Goal: Task Accomplishment & Management: Use online tool/utility

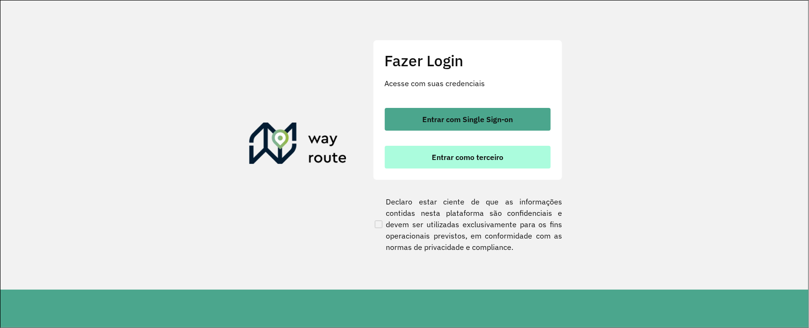
click at [471, 156] on span "Entrar como terceiro" at bounding box center [467, 157] width 72 height 8
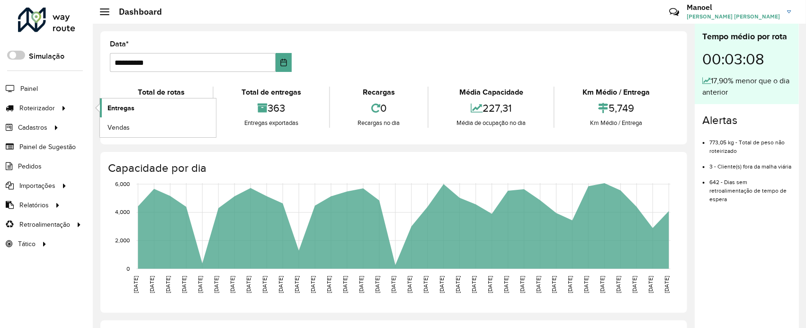
click at [126, 107] on span "Entregas" at bounding box center [121, 108] width 27 height 10
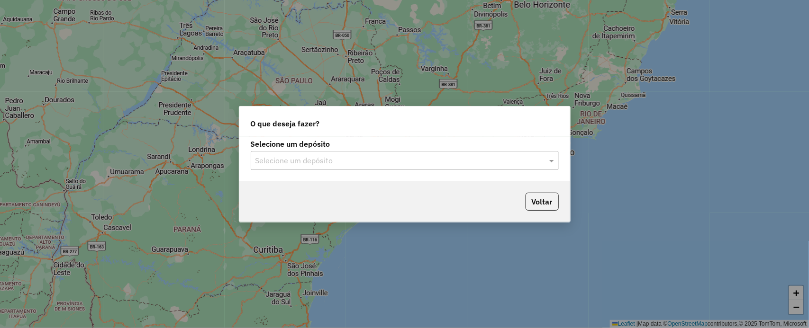
drag, startPoint x: 313, startPoint y: 158, endPoint x: 306, endPoint y: 163, distance: 8.4
click at [313, 157] on input "text" at bounding box center [394, 160] width 279 height 11
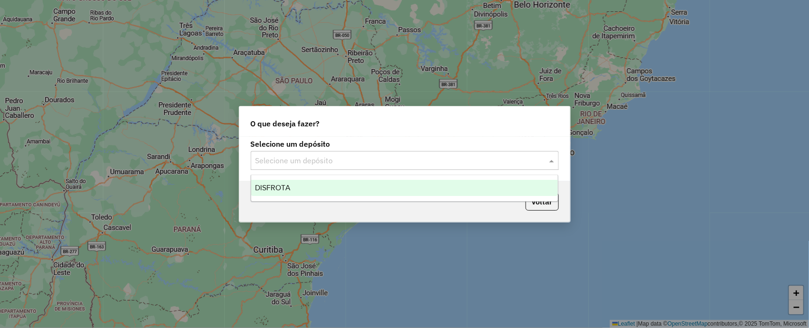
click at [301, 183] on div "DISFROTA" at bounding box center [404, 188] width 307 height 16
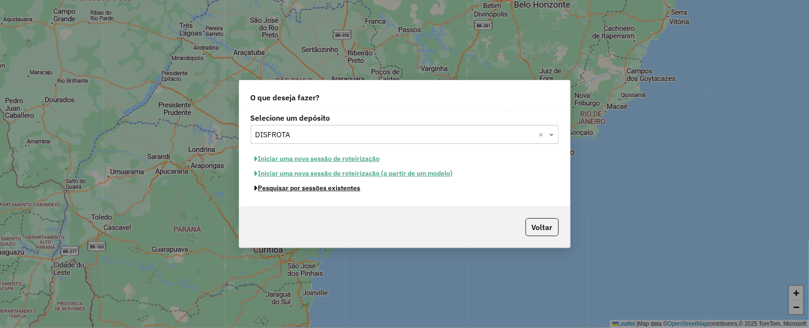
click at [298, 195] on button "Pesquisar por sessões existentes" at bounding box center [308, 188] width 114 height 15
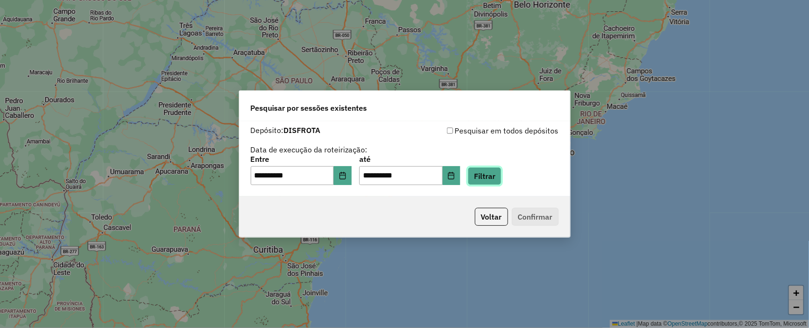
click at [501, 172] on button "Filtrar" at bounding box center [484, 176] width 34 height 18
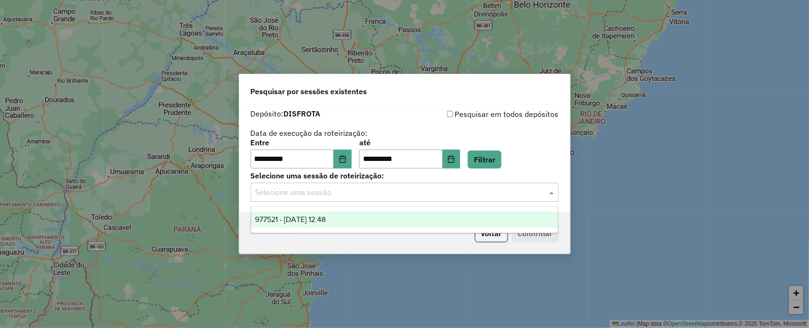
click at [287, 192] on input "text" at bounding box center [394, 192] width 279 height 11
click at [290, 216] on span "977521 - 11/08/2025 12:48" at bounding box center [290, 220] width 71 height 8
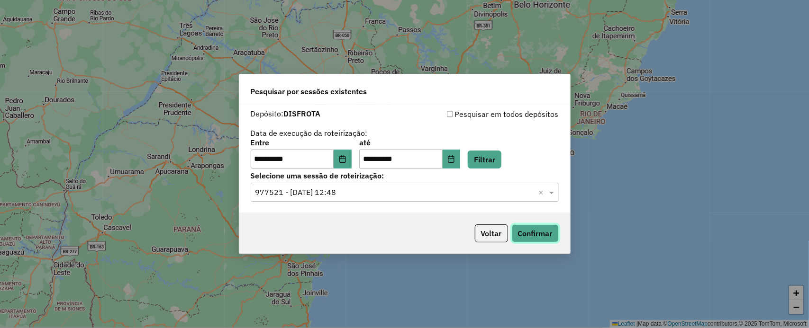
click at [528, 230] on button "Confirmar" at bounding box center [535, 234] width 47 height 18
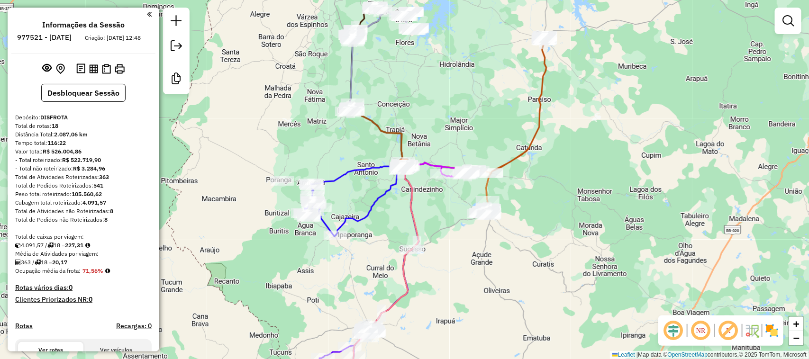
drag, startPoint x: 470, startPoint y: 122, endPoint x: 481, endPoint y: 96, distance: 28.4
click at [481, 93] on div "Janela de atendimento Grade de atendimento Capacidade Transportadoras Veículos …" at bounding box center [404, 179] width 809 height 359
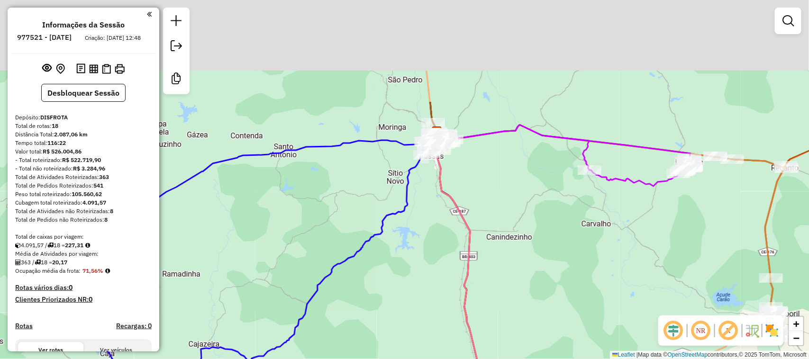
drag, startPoint x: 444, startPoint y: 95, endPoint x: 458, endPoint y: 229, distance: 134.8
click at [434, 234] on div "Janela de atendimento Grade de atendimento Capacidade Transportadoras Veículos …" at bounding box center [404, 179] width 809 height 359
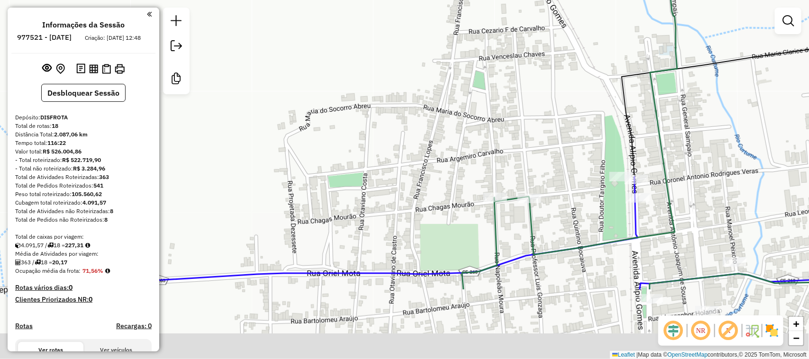
drag, startPoint x: 552, startPoint y: 124, endPoint x: 508, endPoint y: 34, distance: 100.2
click at [508, 34] on div "Janela de atendimento Grade de atendimento Capacidade Transportadoras Veículos …" at bounding box center [404, 179] width 809 height 359
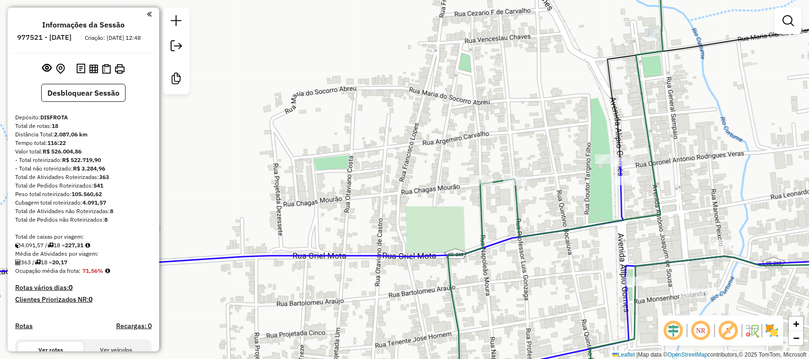
drag, startPoint x: 666, startPoint y: 128, endPoint x: 554, endPoint y: 86, distance: 120.1
click at [554, 86] on div "Janela de atendimento Grade de atendimento Capacidade Transportadoras Veículos …" at bounding box center [404, 179] width 809 height 359
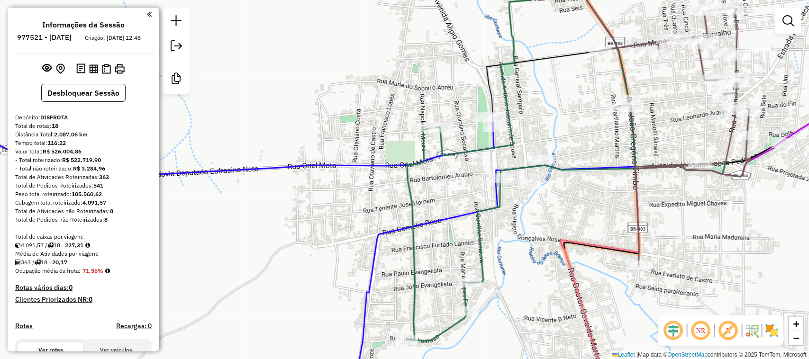
click at [553, 102] on div "Janela de atendimento Grade de atendimento Capacidade Transportadoras Veículos …" at bounding box center [404, 179] width 809 height 359
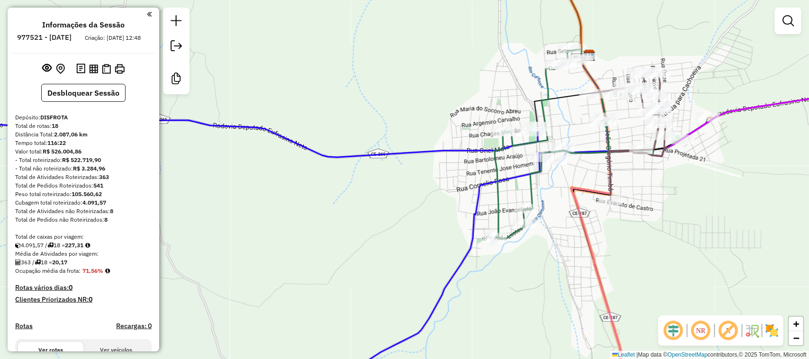
drag, startPoint x: 546, startPoint y: 83, endPoint x: 548, endPoint y: 117, distance: 34.7
click at [546, 117] on icon at bounding box center [573, 145] width 159 height 188
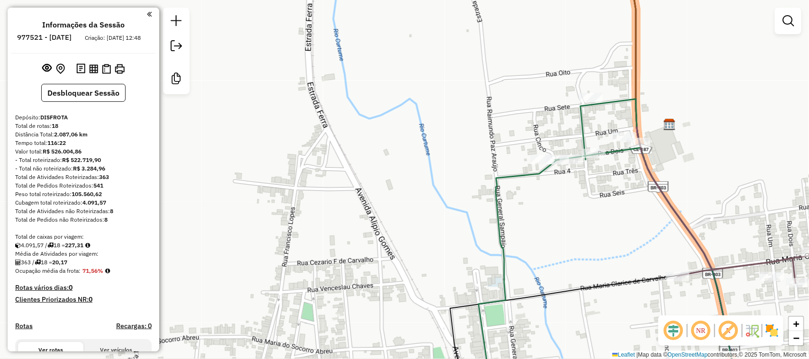
click at [685, 50] on div "Janela de atendimento Grade de atendimento Capacidade Transportadoras Veículos …" at bounding box center [404, 179] width 809 height 359
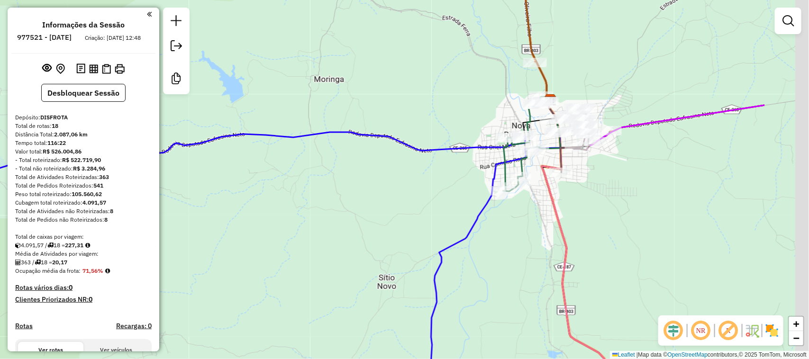
drag, startPoint x: 607, startPoint y: 138, endPoint x: 481, endPoint y: 171, distance: 129.8
click at [481, 171] on div "Janela de atendimento Grade de atendimento Capacidade Transportadoras Veículos …" at bounding box center [404, 179] width 809 height 359
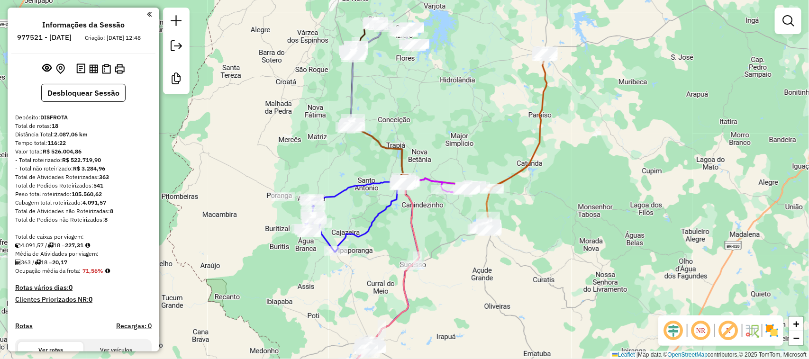
select select "**********"
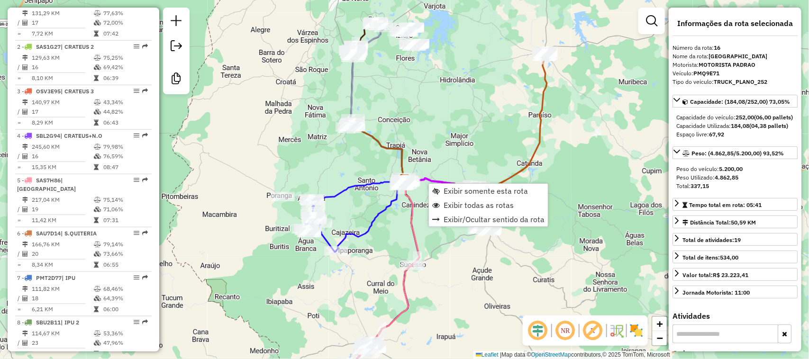
scroll to position [994, 0]
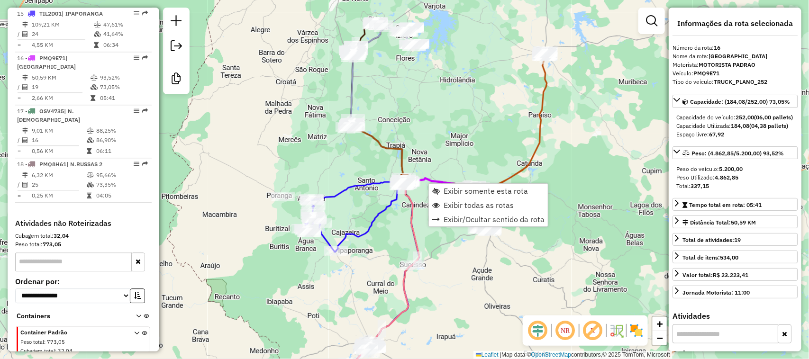
click at [512, 129] on div "Janela de atendimento Grade de atendimento Capacidade Transportadoras Veículos …" at bounding box center [404, 179] width 809 height 359
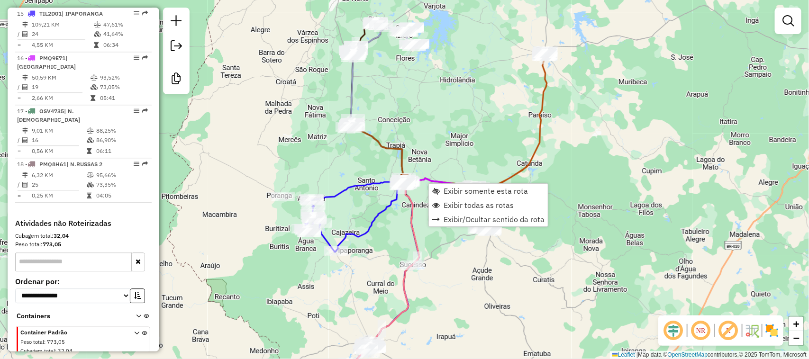
drag, startPoint x: 484, startPoint y: 154, endPoint x: 462, endPoint y: 95, distance: 62.6
click at [462, 95] on div "Janela de atendimento Grade de atendimento Capacidade Transportadoras Veículos …" at bounding box center [404, 179] width 809 height 359
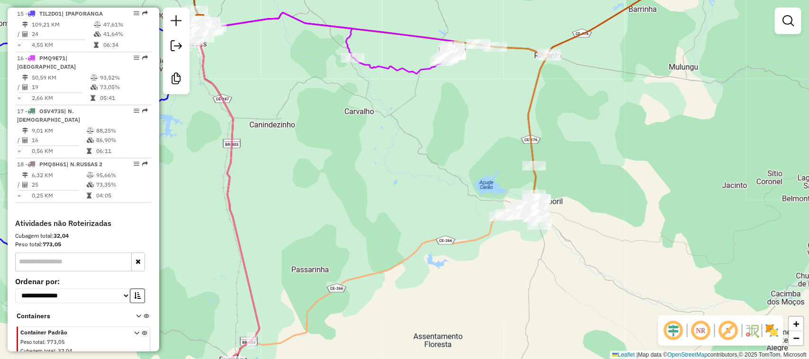
click at [374, 130] on div "Janela de atendimento Grade de atendimento Capacidade Transportadoras Veículos …" at bounding box center [404, 179] width 809 height 359
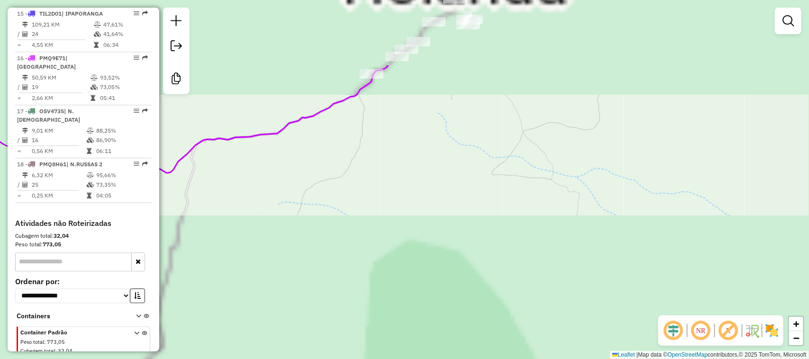
drag, startPoint x: 527, startPoint y: 183, endPoint x: 534, endPoint y: 187, distance: 8.1
click at [527, 203] on div "Janela de atendimento Grade de atendimento Capacidade Transportadoras Veículos …" at bounding box center [404, 179] width 809 height 359
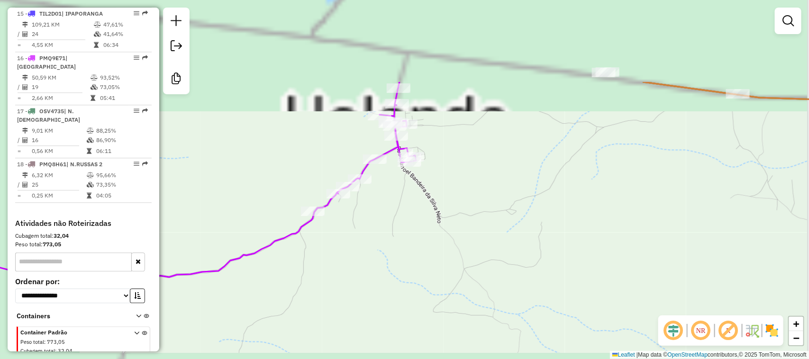
drag, startPoint x: 547, startPoint y: 157, endPoint x: 488, endPoint y: 275, distance: 131.8
click at [488, 275] on div "Janela de atendimento Grade de atendimento Capacidade Transportadoras Veículos …" at bounding box center [404, 179] width 809 height 359
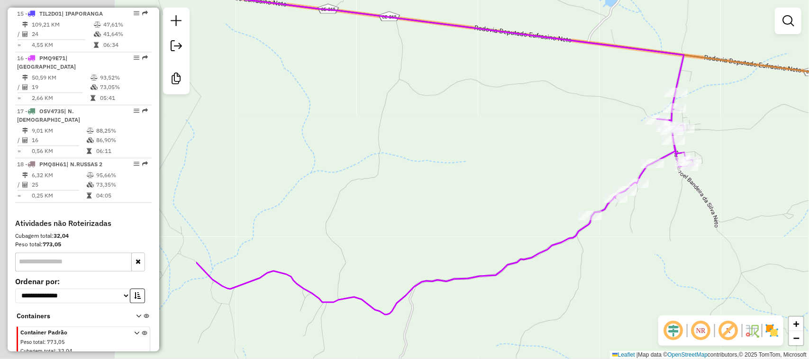
drag, startPoint x: 391, startPoint y: 37, endPoint x: 636, endPoint y: 66, distance: 246.2
click at [662, 45] on g at bounding box center [681, 153] width 971 height 321
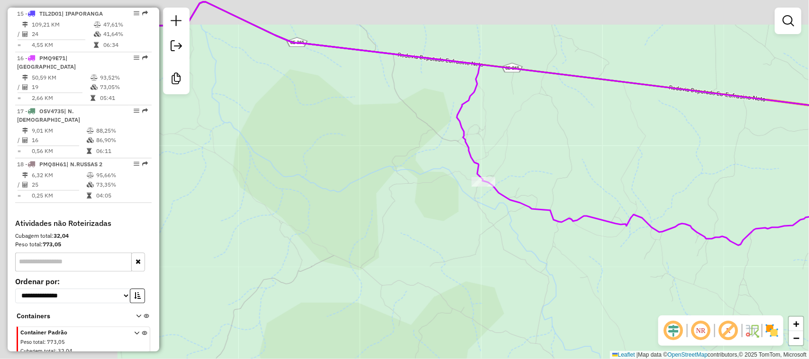
drag, startPoint x: 270, startPoint y: 92, endPoint x: 509, endPoint y: 131, distance: 241.8
click at [508, 131] on div "Janela de atendimento Grade de atendimento Capacidade Transportadoras Veículos …" at bounding box center [404, 179] width 809 height 359
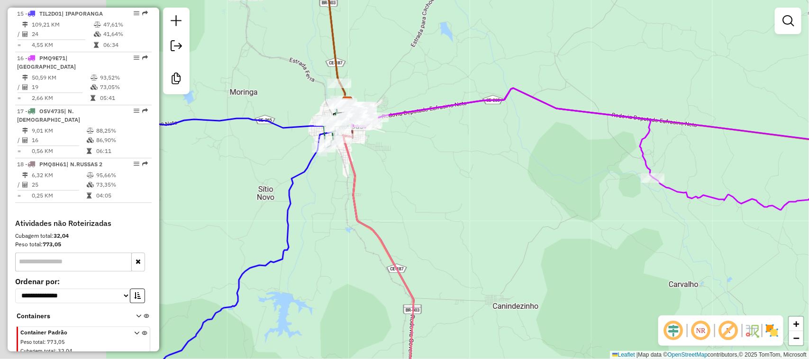
drag, startPoint x: 492, startPoint y: 146, endPoint x: 625, endPoint y: 155, distance: 133.9
click at [638, 151] on div "Janela de atendimento Grade de atendimento Capacidade Transportadoras Veículos …" at bounding box center [404, 179] width 809 height 359
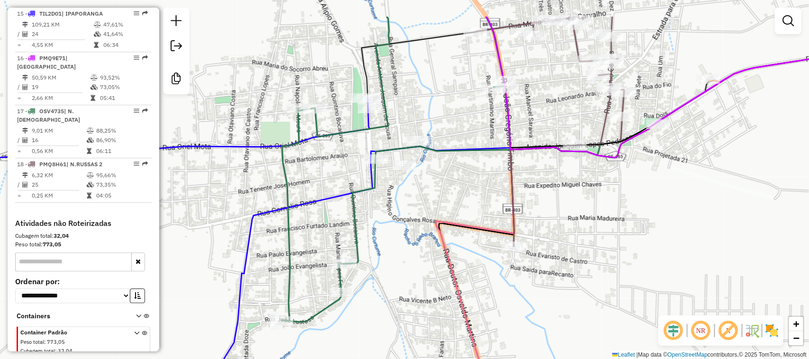
drag, startPoint x: 678, startPoint y: 78, endPoint x: 699, endPoint y: 131, distance: 56.7
click at [699, 131] on div "Janela de atendimento Grade de atendimento Capacidade Transportadoras Veículos …" at bounding box center [404, 179] width 809 height 359
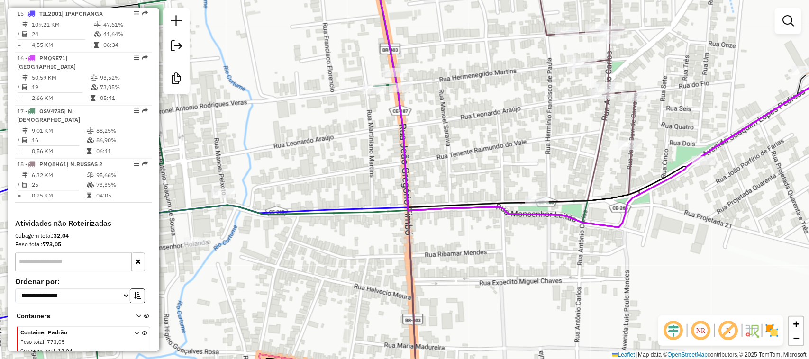
click at [460, 96] on div "Janela de atendimento Grade de atendimento Capacidade Transportadoras Veículos …" at bounding box center [404, 179] width 809 height 359
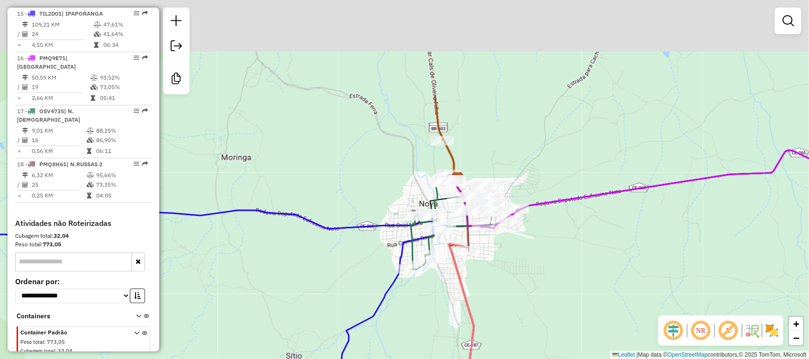
drag, startPoint x: 461, startPoint y: 29, endPoint x: 588, endPoint y: 186, distance: 202.0
click at [579, 222] on div "Janela de atendimento Grade de atendimento Capacidade Transportadoras Veículos …" at bounding box center [404, 179] width 809 height 359
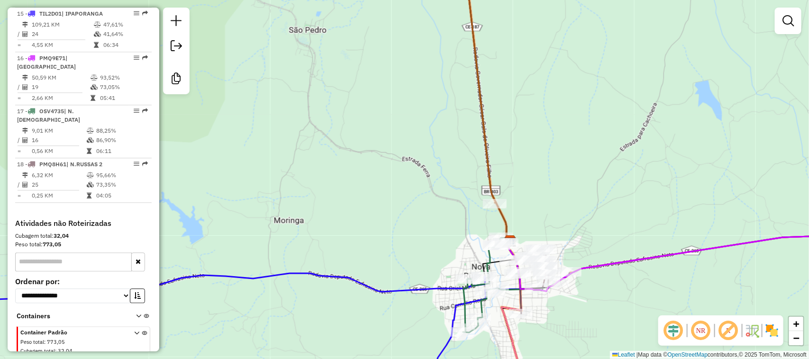
drag, startPoint x: 587, startPoint y: 69, endPoint x: 620, endPoint y: 210, distance: 144.5
click at [620, 210] on div "Janela de atendimento Grade de atendimento Capacidade Transportadoras Veículos …" at bounding box center [404, 179] width 809 height 359
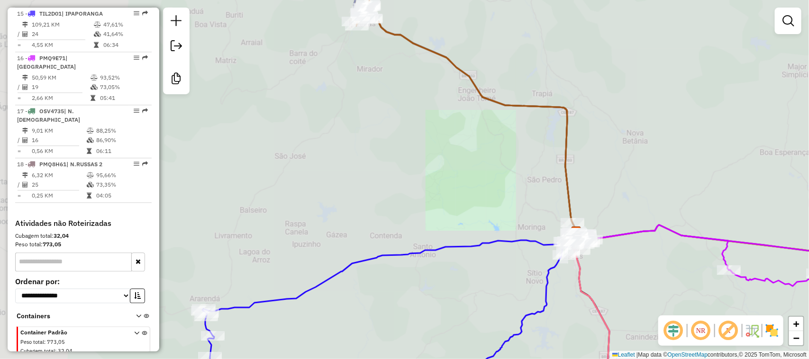
drag, startPoint x: 586, startPoint y: 117, endPoint x: 550, endPoint y: 243, distance: 130.3
click at [555, 247] on div "Janela de atendimento Grade de atendimento Capacidade Transportadoras Veículos …" at bounding box center [404, 179] width 809 height 359
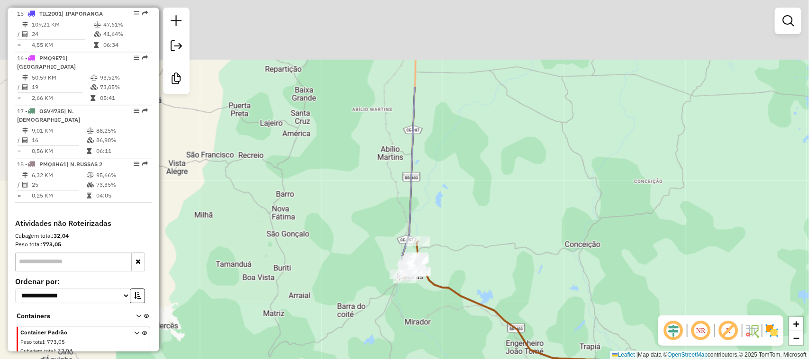
drag, startPoint x: 552, startPoint y: 232, endPoint x: 584, endPoint y: 288, distance: 63.6
click at [584, 288] on div "Janela de atendimento Grade de atendimento Capacidade Transportadoras Veículos …" at bounding box center [404, 179] width 809 height 359
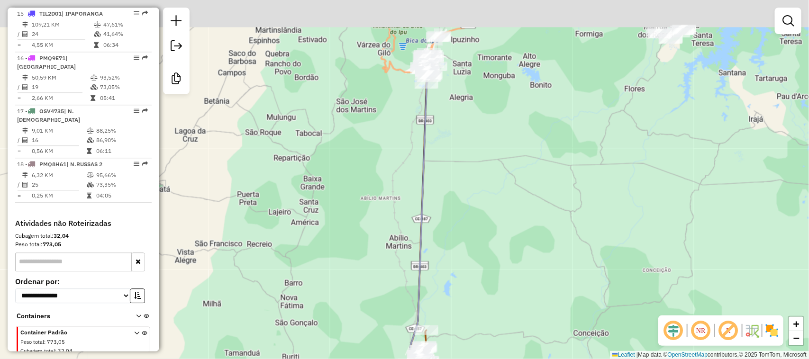
drag, startPoint x: 555, startPoint y: 300, endPoint x: 554, endPoint y: 274, distance: 26.1
click at [557, 311] on div "Janela de atendimento Grade de atendimento Capacidade Transportadoras Veículos …" at bounding box center [404, 179] width 809 height 359
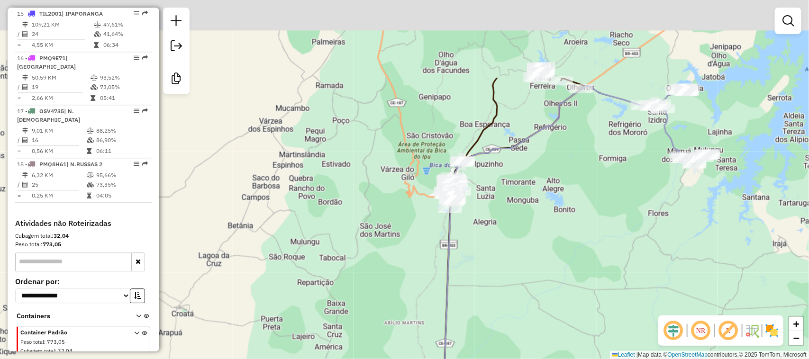
drag, startPoint x: 557, startPoint y: 340, endPoint x: 564, endPoint y: 382, distance: 42.7
click at [564, 359] on html "Aguarde... Pop-up bloqueado! Seu navegador bloqueou automáticamente a abertura …" at bounding box center [404, 179] width 809 height 359
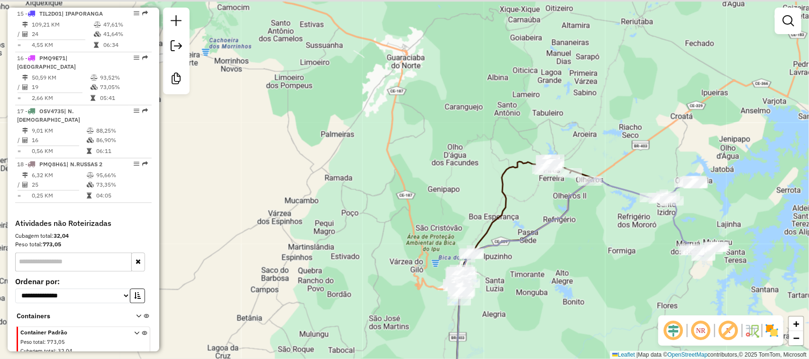
click at [598, 359] on html "Aguarde... Pop-up bloqueado! Seu navegador bloqueou automáticamente a abertura …" at bounding box center [404, 179] width 809 height 359
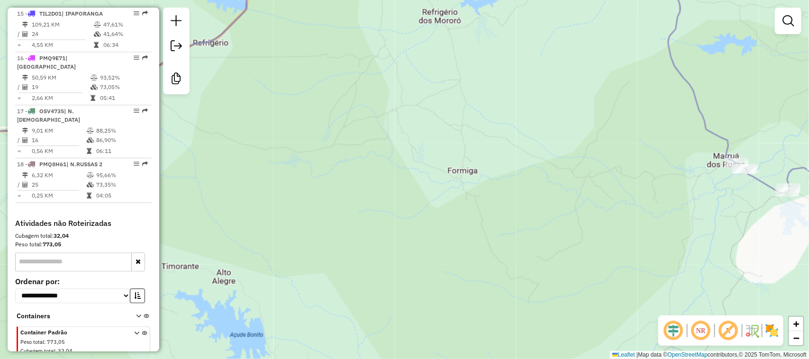
drag, startPoint x: 575, startPoint y: 159, endPoint x: 595, endPoint y: 338, distance: 179.6
click at [590, 338] on div "Janela de atendimento Grade de atendimento Capacidade Transportadoras Veículos …" at bounding box center [404, 179] width 809 height 359
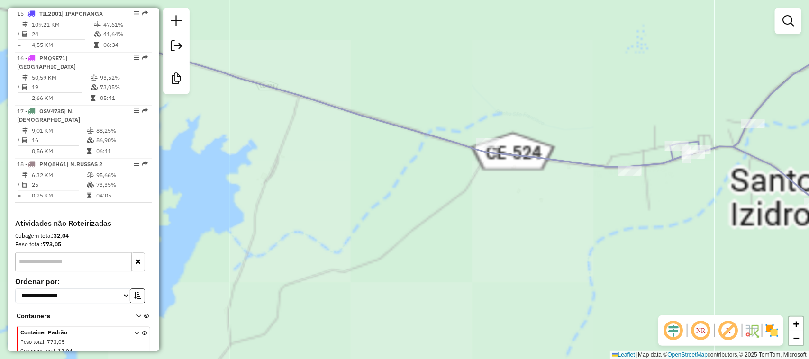
drag, startPoint x: 696, startPoint y: 159, endPoint x: 662, endPoint y: 220, distance: 70.6
click at [662, 220] on div "Janela de atendimento Grade de atendimento Capacidade Transportadoras Veículos …" at bounding box center [404, 179] width 809 height 359
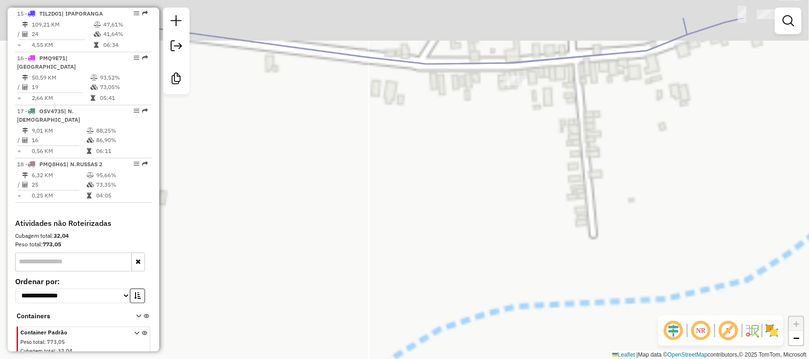
drag, startPoint x: 696, startPoint y: 195, endPoint x: 676, endPoint y: 255, distance: 63.5
click at [676, 255] on div "Janela de atendimento Grade de atendimento Capacidade Transportadoras Veículos …" at bounding box center [404, 179] width 809 height 359
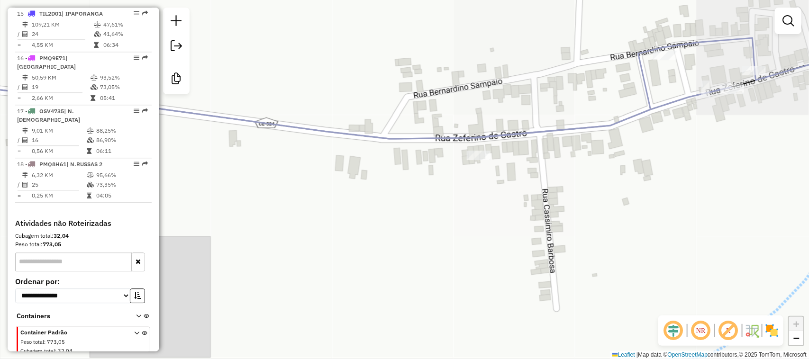
drag, startPoint x: 664, startPoint y: 273, endPoint x: 649, endPoint y: 297, distance: 27.9
click at [649, 297] on div "Janela de atendimento Grade de atendimento Capacidade Transportadoras Veículos …" at bounding box center [404, 179] width 809 height 359
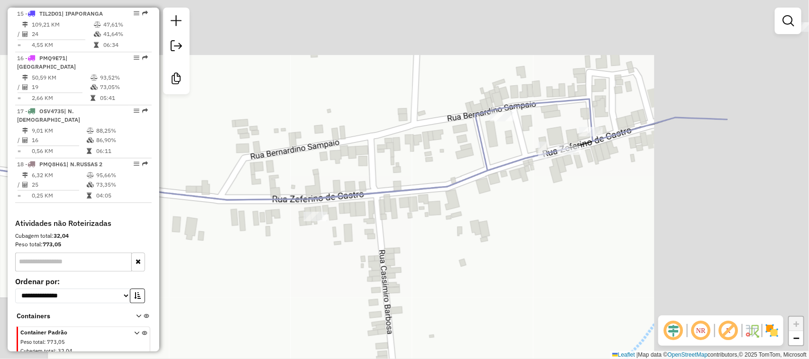
drag, startPoint x: 786, startPoint y: 128, endPoint x: 576, endPoint y: 200, distance: 222.3
click at [609, 191] on div "Janela de atendimento Grade de atendimento Capacidade Transportadoras Veículos …" at bounding box center [404, 179] width 809 height 359
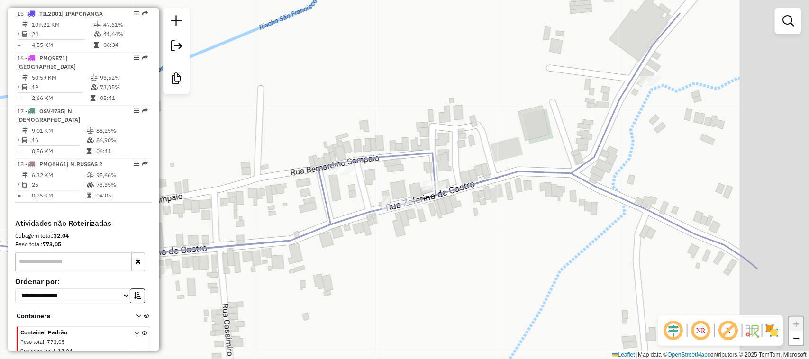
drag, startPoint x: 483, startPoint y: 224, endPoint x: 394, endPoint y: 226, distance: 89.1
click at [408, 226] on div "Janela de atendimento Grade de atendimento Capacidade Transportadoras Veículos …" at bounding box center [404, 179] width 809 height 359
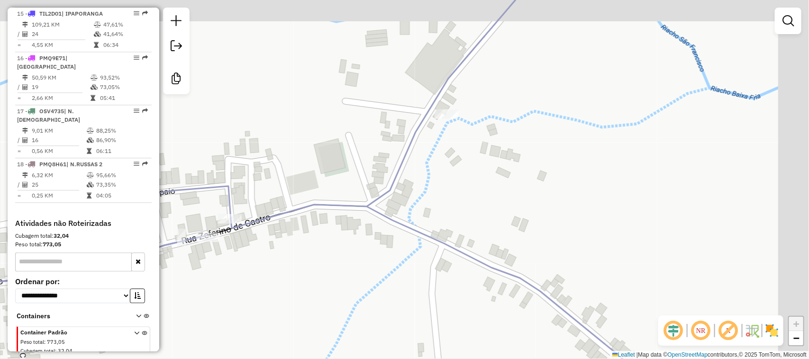
drag, startPoint x: 635, startPoint y: 169, endPoint x: 515, endPoint y: 188, distance: 121.3
click at [544, 188] on div "Janela de atendimento Grade de atendimento Capacidade Transportadoras Veículos …" at bounding box center [404, 179] width 809 height 359
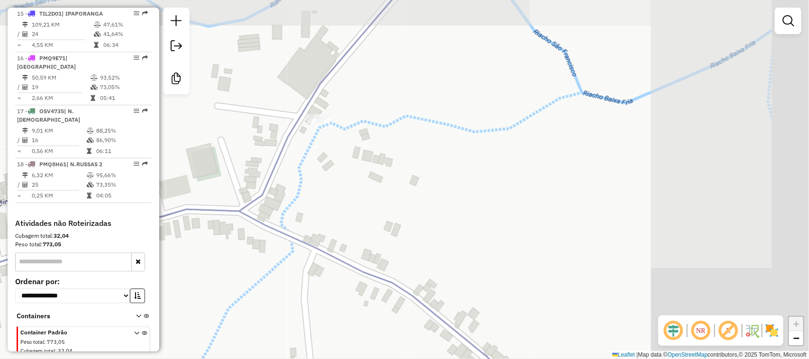
drag, startPoint x: 505, startPoint y: 283, endPoint x: 500, endPoint y: 293, distance: 11.2
click at [502, 290] on div "Janela de atendimento Grade de atendimento Capacidade Transportadoras Veículos …" at bounding box center [404, 179] width 809 height 359
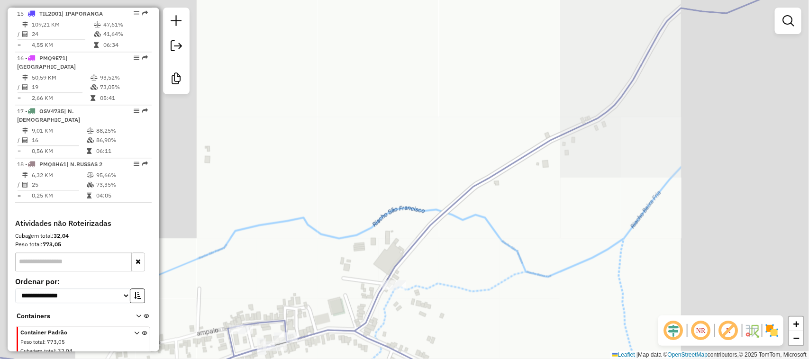
drag, startPoint x: 565, startPoint y: 234, endPoint x: 562, endPoint y: 107, distance: 126.5
click at [562, 131] on div "Janela de atendimento Grade de atendimento Capacidade Transportadoras Veículos …" at bounding box center [404, 179] width 809 height 359
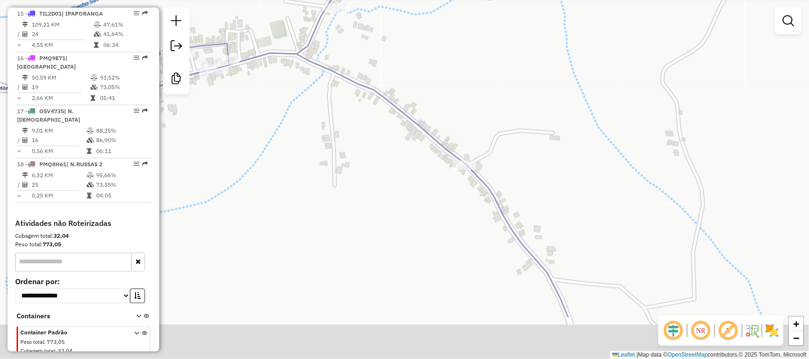
drag, startPoint x: 598, startPoint y: 189, endPoint x: 579, endPoint y: 162, distance: 32.3
click at [584, 167] on div "Janela de atendimento Grade de atendimento Capacidade Transportadoras Veículos …" at bounding box center [404, 179] width 809 height 359
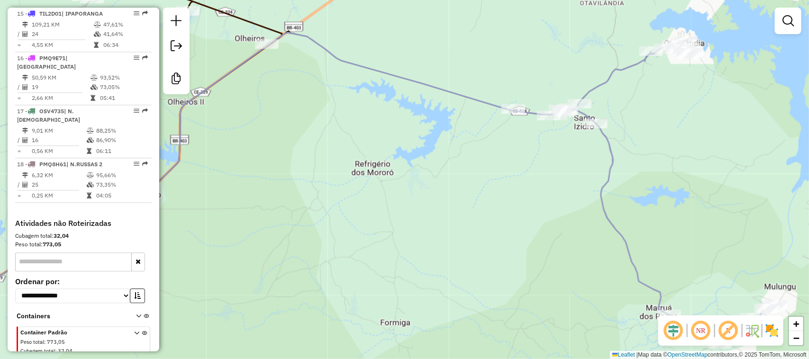
drag, startPoint x: 683, startPoint y: 158, endPoint x: 566, endPoint y: 162, distance: 117.1
click at [566, 162] on div "Janela de atendimento Grade de atendimento Capacidade Transportadoras Veículos …" at bounding box center [404, 179] width 809 height 359
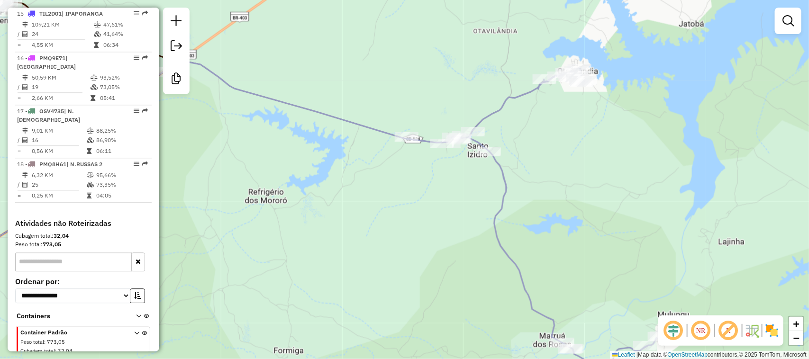
drag, startPoint x: 581, startPoint y: 118, endPoint x: 585, endPoint y: 146, distance: 27.8
click at [585, 146] on div "Janela de atendimento Grade de atendimento Capacidade Transportadoras Veículos …" at bounding box center [404, 179] width 809 height 359
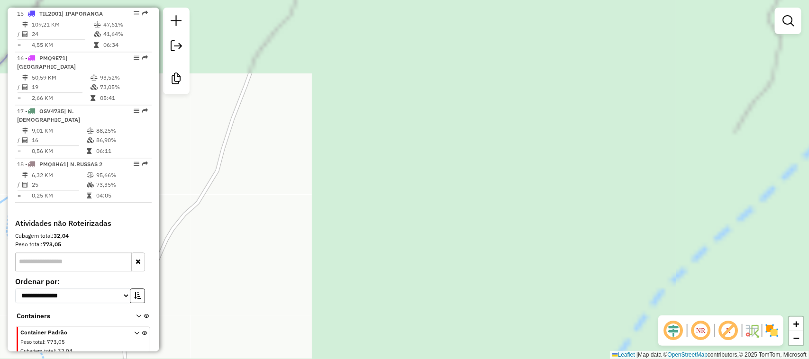
drag, startPoint x: 575, startPoint y: 158, endPoint x: 565, endPoint y: 237, distance: 79.8
click at [565, 237] on div "Janela de atendimento Grade de atendimento Capacidade Transportadoras Veículos …" at bounding box center [404, 179] width 809 height 359
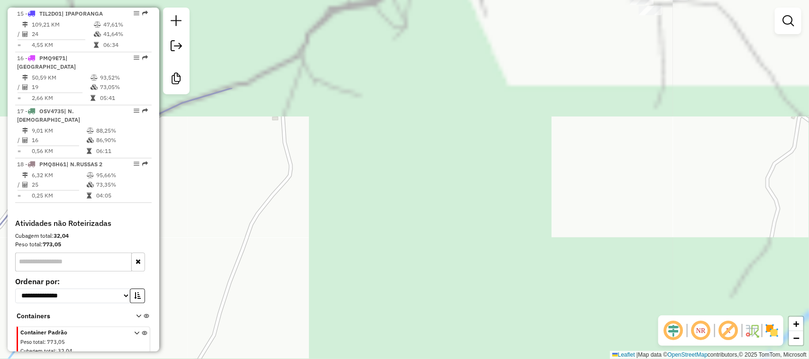
drag, startPoint x: 540, startPoint y: 176, endPoint x: 544, endPoint y: 246, distance: 70.2
click at [543, 254] on div "Janela de atendimento Grade de atendimento Capacidade Transportadoras Veículos …" at bounding box center [404, 179] width 809 height 359
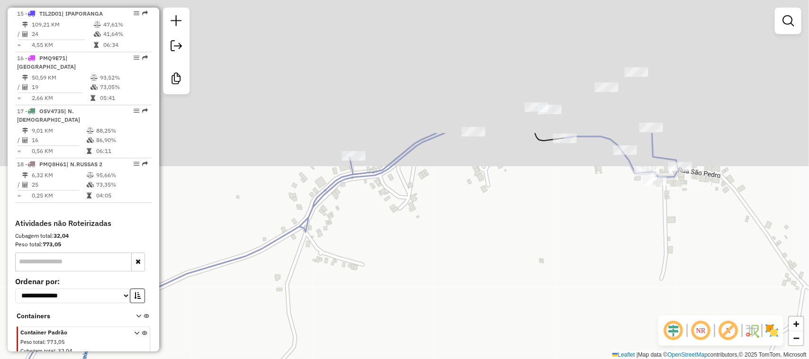
drag, startPoint x: 527, startPoint y: 152, endPoint x: 531, endPoint y: 223, distance: 71.7
click at [530, 321] on div "Janela de atendimento Grade de atendimento Capacidade Transportadoras Veículos …" at bounding box center [404, 179] width 809 height 359
